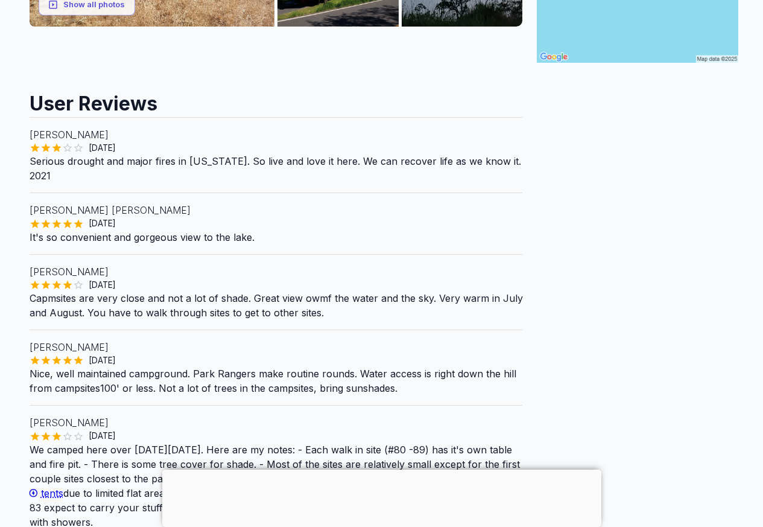
scroll to position [434, 0]
